Goal: Transaction & Acquisition: Book appointment/travel/reservation

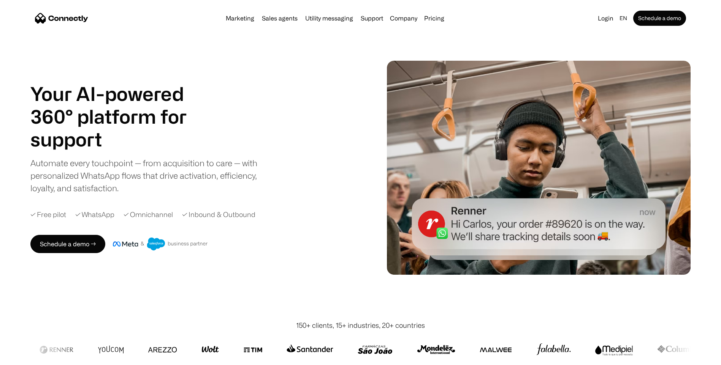
drag, startPoint x: 356, startPoint y: 68, endPoint x: 278, endPoint y: 94, distance: 81.9
click at [278, 94] on div "Your AI-powered 360° platform for sales agents support utility sales agents Sli…" at bounding box center [193, 138] width 326 height 112
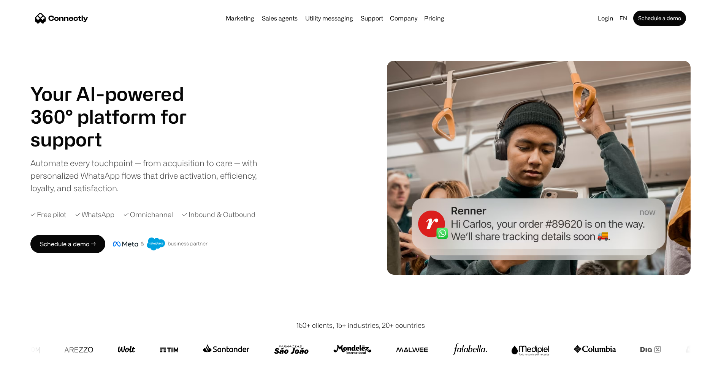
drag, startPoint x: 287, startPoint y: 131, endPoint x: 437, endPoint y: 11, distance: 191.9
click at [437, 11] on nav "Marketing Sales agents Utility messaging Support Company About us Careers Conta…" at bounding box center [360, 18] width 651 height 15
click at [432, 22] on div "Marketing Sales agents Utility messaging Support Company About us Careers Conta…" at bounding box center [335, 18] width 225 height 11
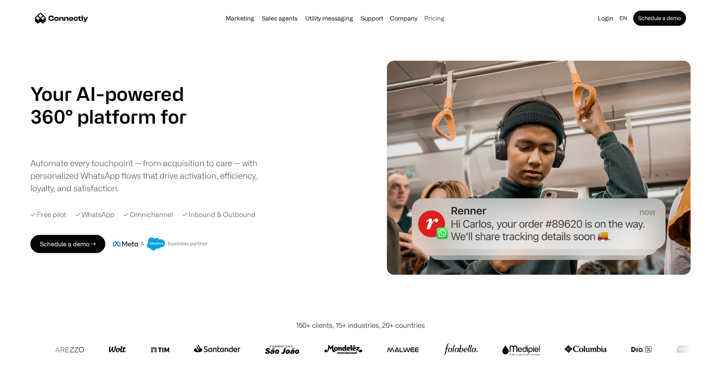
click at [435, 17] on link "Pricing" at bounding box center [434, 18] width 26 height 6
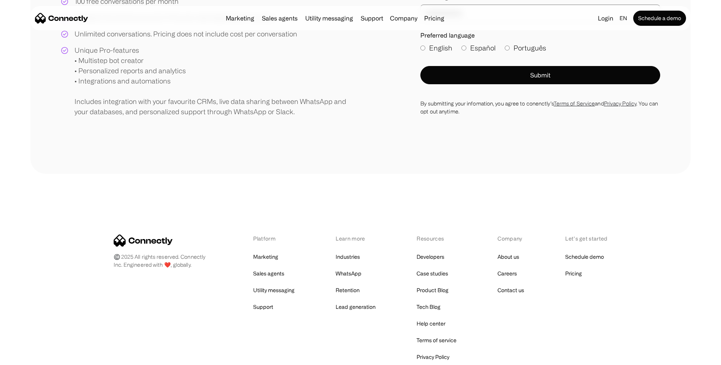
scroll to position [38, 0]
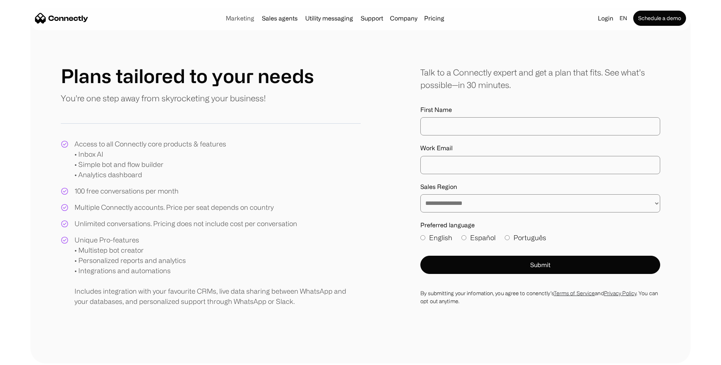
click at [232, 15] on link "Marketing" at bounding box center [240, 18] width 35 height 6
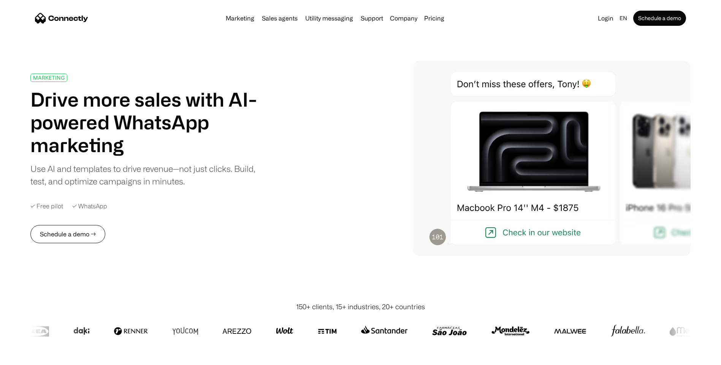
click at [93, 235] on link "Schedule a demo →" at bounding box center [67, 234] width 75 height 18
